Goal: Transaction & Acquisition: Purchase product/service

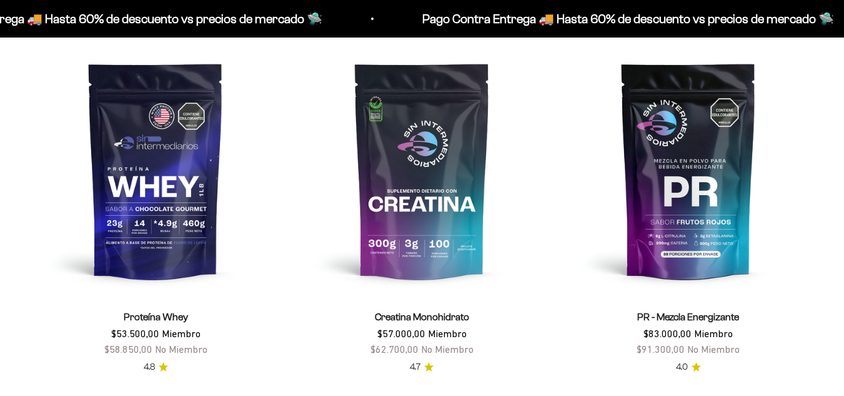
scroll to position [434, 0]
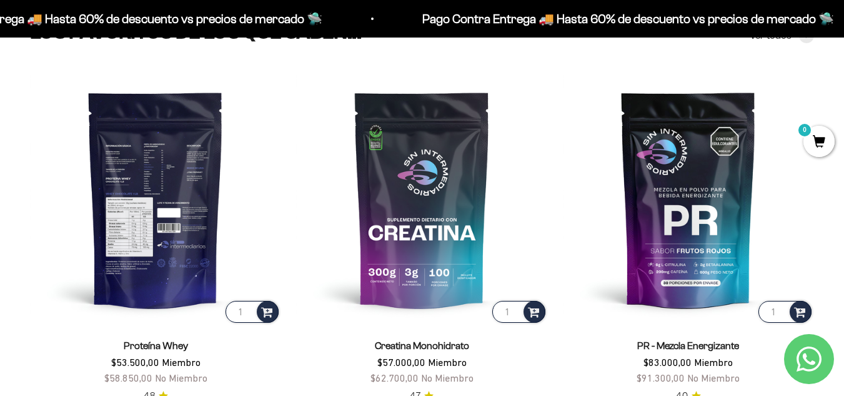
click at [199, 210] on img at bounding box center [155, 198] width 251 height 251
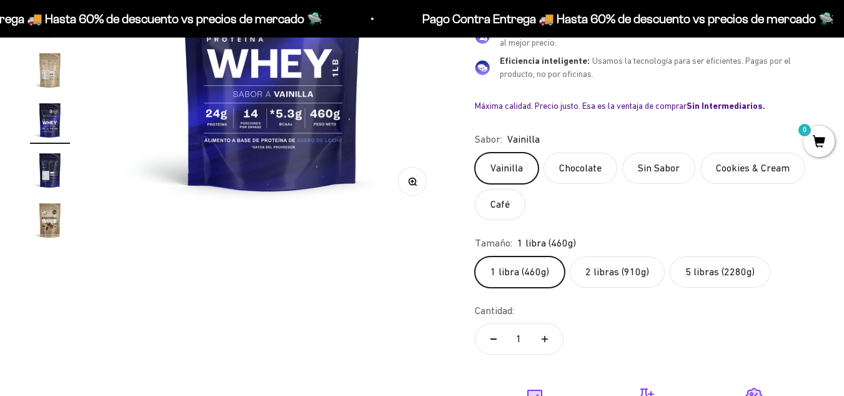
click at [696, 282] on label "5 libras (2280g)" at bounding box center [720, 271] width 101 height 31
click at [475, 256] on input "5 libras (2280g)" at bounding box center [474, 256] width 1 height 1
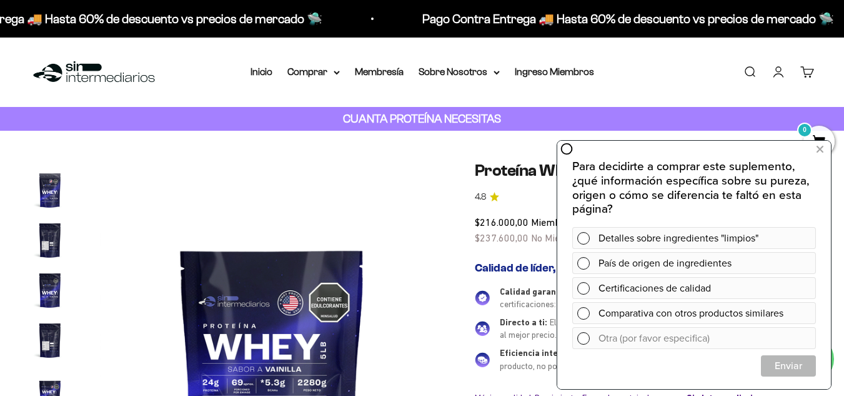
click at [637, 192] on p "Para decidirte a comprar este suplemento, ¿qué información específica sobre su …" at bounding box center [694, 187] width 244 height 57
